Goal: Book appointment/travel/reservation

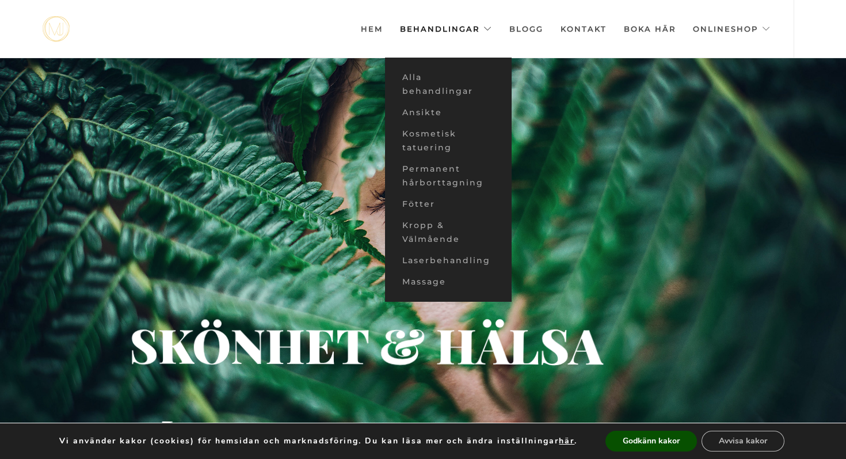
click at [492, 29] on link "Behandlingar" at bounding box center [446, 29] width 92 height 58
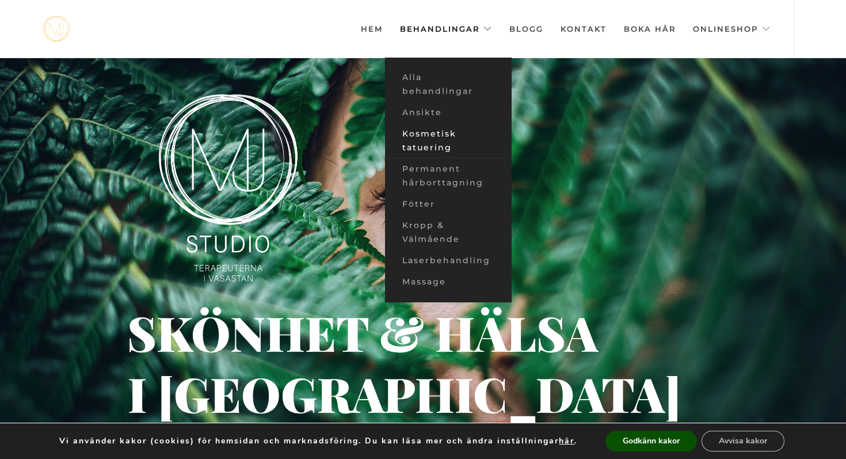
click at [444, 139] on link "Kosmetisk tatuering" at bounding box center [448, 140] width 127 height 35
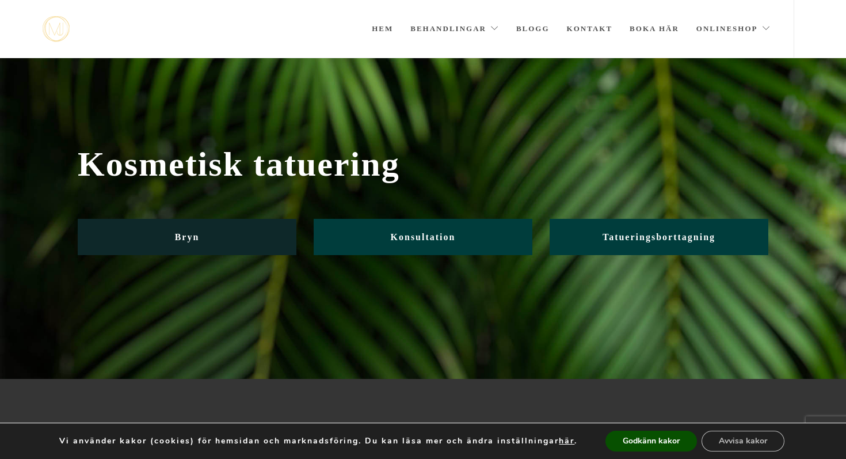
click at [255, 234] on link "Bryn" at bounding box center [187, 237] width 219 height 36
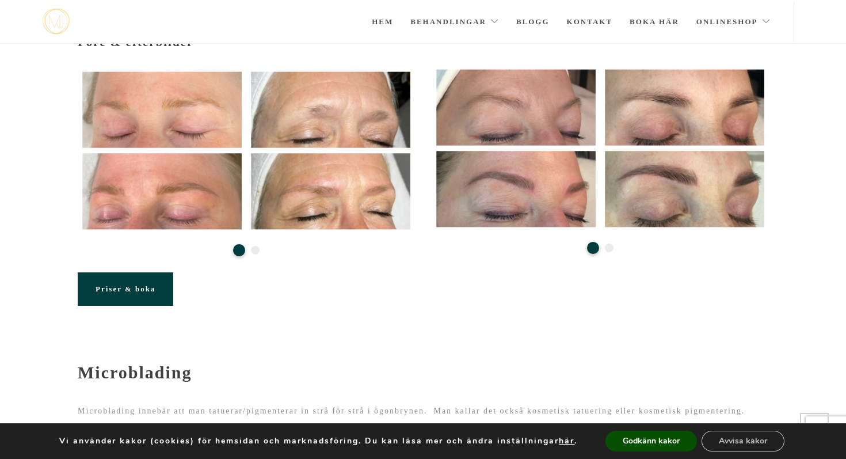
click at [135, 284] on span "Priser & boka" at bounding box center [126, 288] width 60 height 9
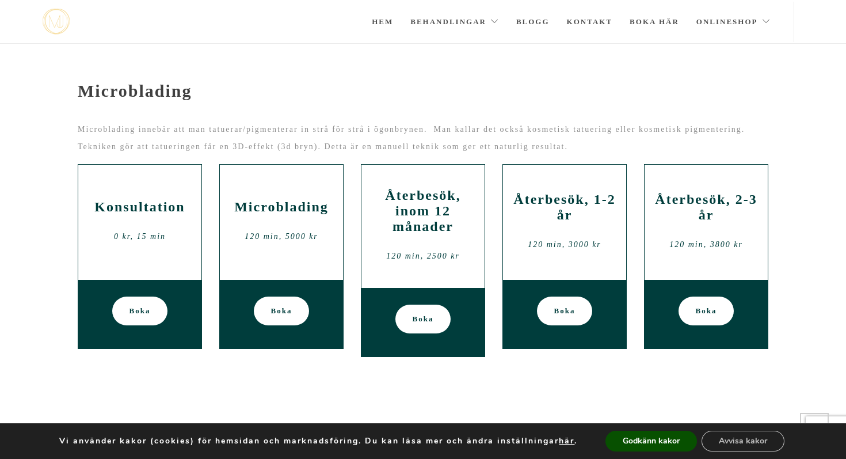
scroll to position [491, 0]
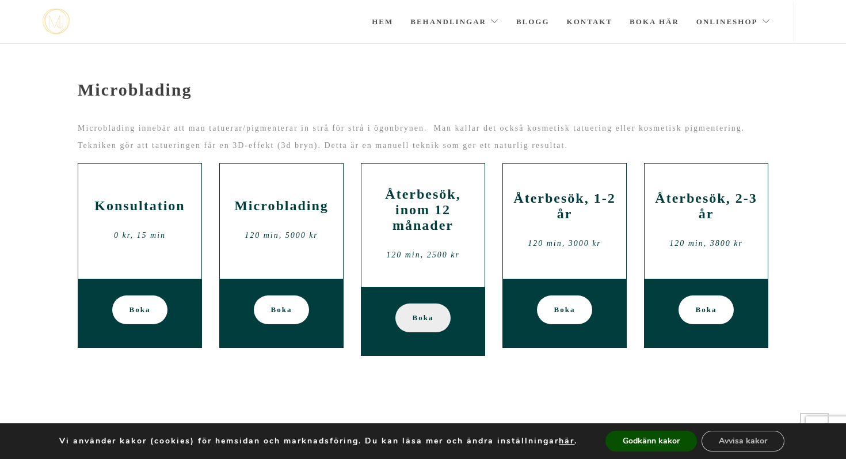
click at [416, 303] on span "Boka" at bounding box center [423, 317] width 21 height 29
